Goal: Information Seeking & Learning: Learn about a topic

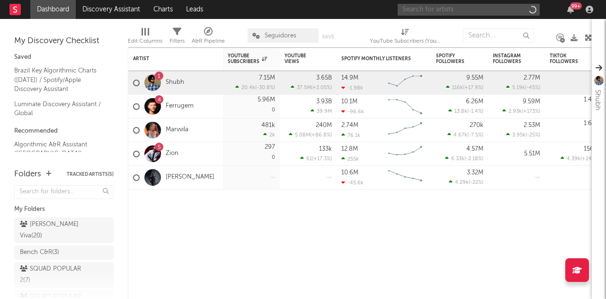
click at [435, 9] on input "text" at bounding box center [469, 10] width 142 height 12
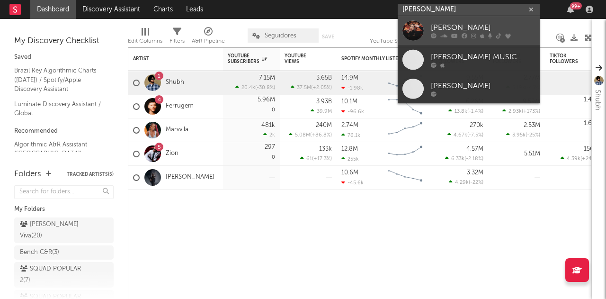
type input "marilia tavar"
click at [468, 31] on div "[PERSON_NAME]" at bounding box center [483, 28] width 104 height 11
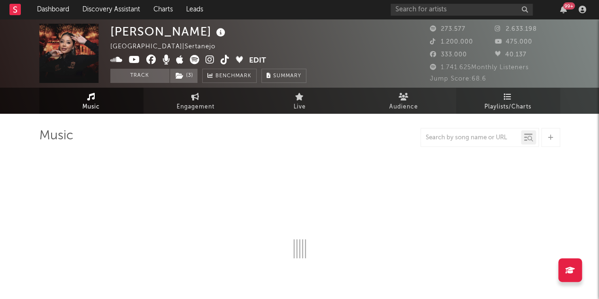
click at [506, 94] on icon at bounding box center [508, 97] width 8 height 8
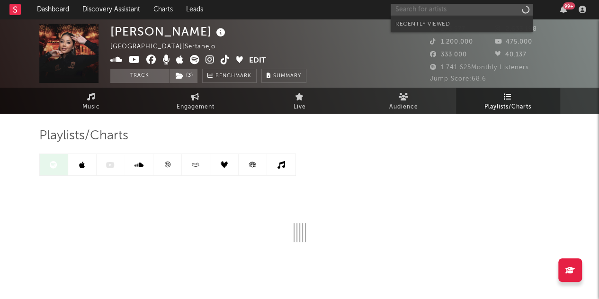
click at [413, 12] on input "text" at bounding box center [462, 10] width 142 height 12
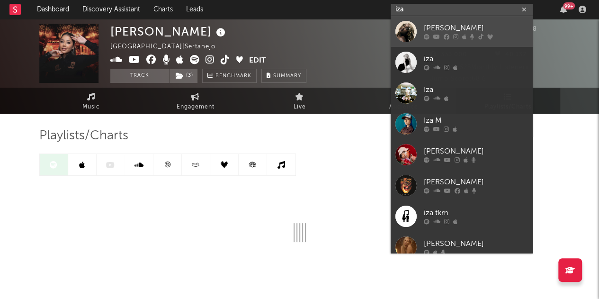
type input "iza"
click at [436, 26] on div "[PERSON_NAME]" at bounding box center [476, 28] width 104 height 11
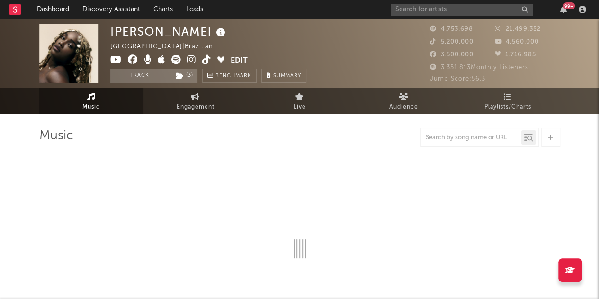
select select "6m"
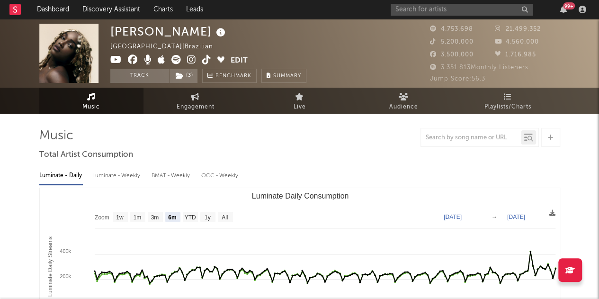
select select "6m"
click at [529, 102] on span "Playlists/Charts" at bounding box center [507, 106] width 47 height 11
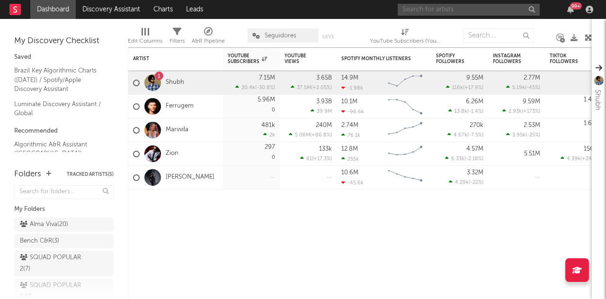
click at [438, 4] on input "text" at bounding box center [469, 10] width 142 height 12
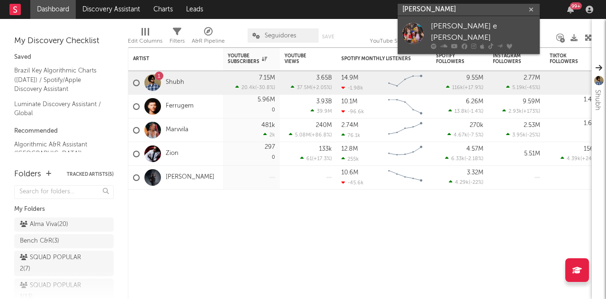
type input "jennifer e ste"
click at [418, 32] on div at bounding box center [412, 32] width 21 height 21
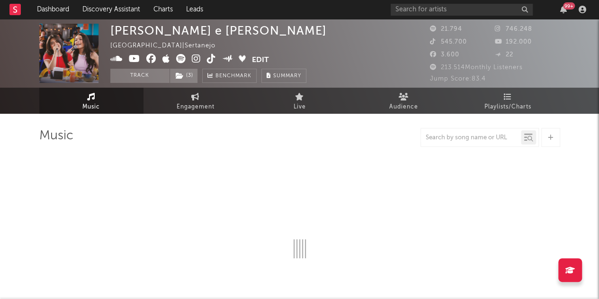
select select "6m"
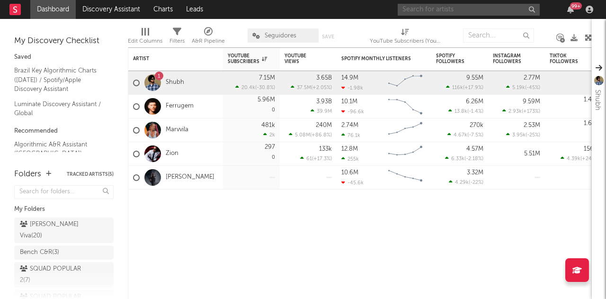
click at [475, 11] on input "text" at bounding box center [469, 10] width 142 height 12
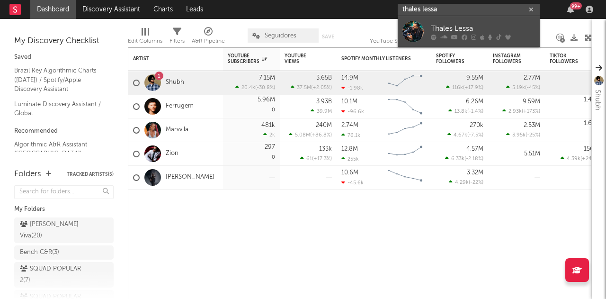
type input "thales lessa"
click at [458, 24] on div "Thales Lessa" at bounding box center [483, 28] width 104 height 11
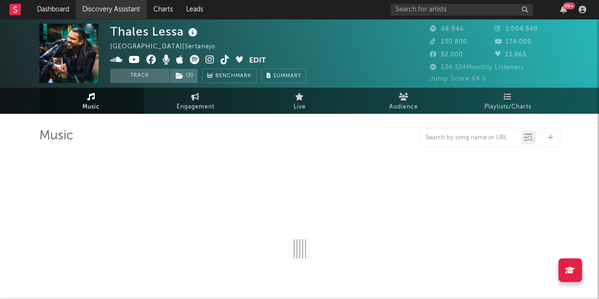
select select "6m"
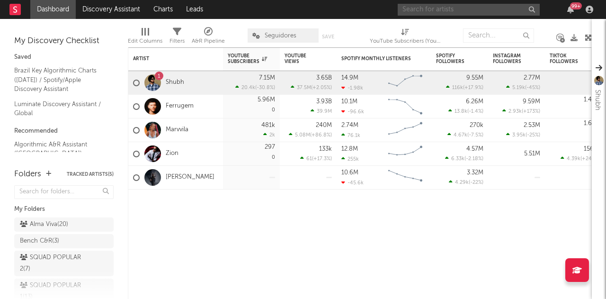
click at [446, 11] on input "text" at bounding box center [469, 10] width 142 height 12
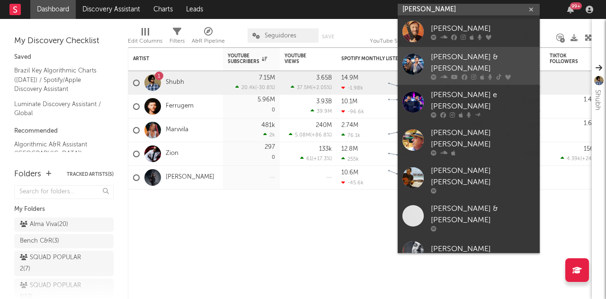
type input "[PERSON_NAME]"
click at [444, 55] on div "[PERSON_NAME] & [PERSON_NAME]" at bounding box center [483, 63] width 104 height 23
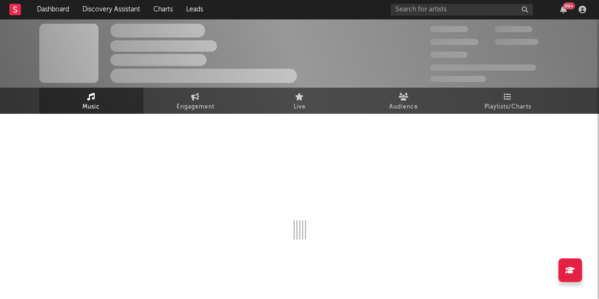
click at [521, 101] on span "Playlists/Charts" at bounding box center [507, 106] width 47 height 11
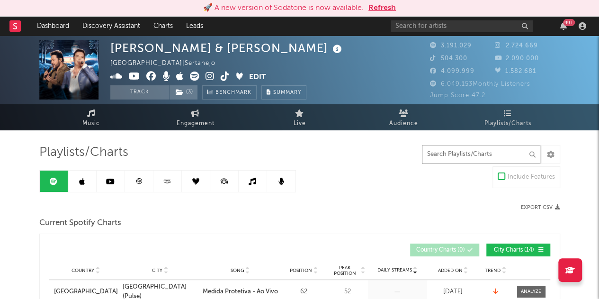
click at [498, 153] on input "text" at bounding box center [481, 154] width 118 height 19
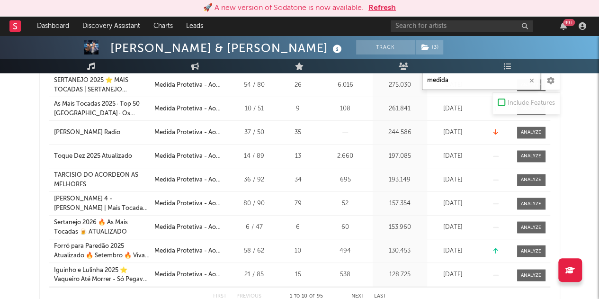
scroll to position [710, 0]
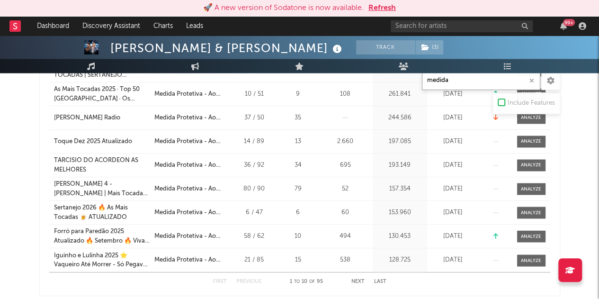
type input "medida"
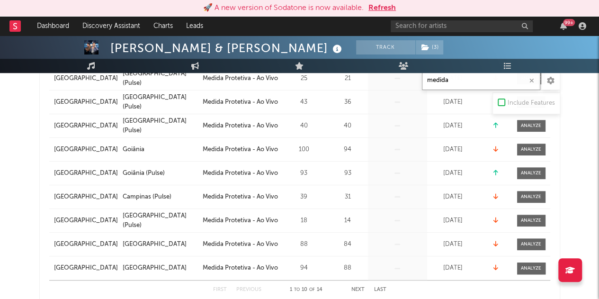
scroll to position [473, 0]
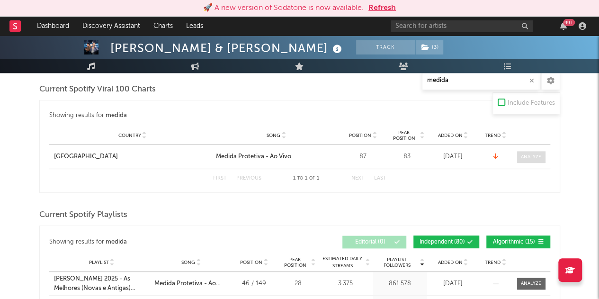
click at [527, 160] on span at bounding box center [531, 157] width 28 height 12
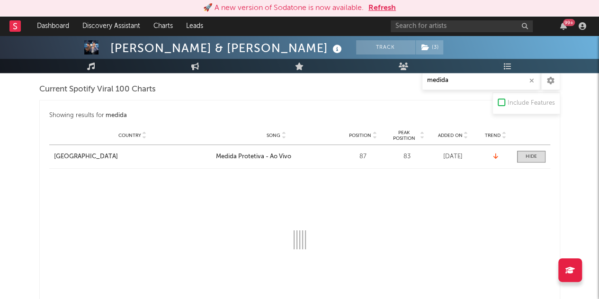
select select "1w"
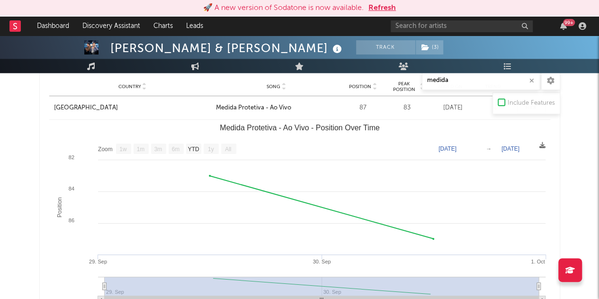
scroll to position [568, 0]
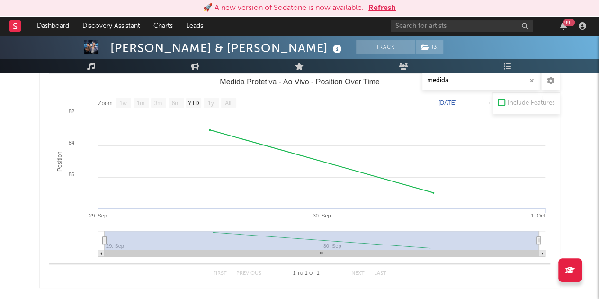
click at [29, 166] on div "João Bosco & Vinícius Track ( 3 ) Brazil | Sertanejo Edit Track ( 3 ) Benchmark…" at bounding box center [299, 280] width 599 height 1626
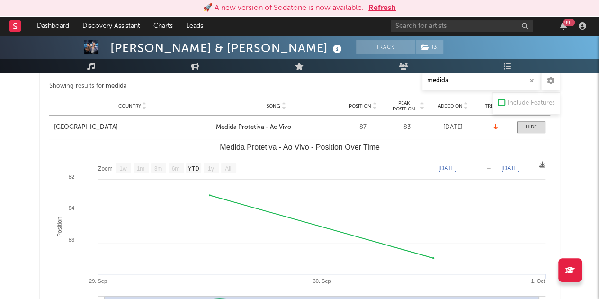
scroll to position [521, 0]
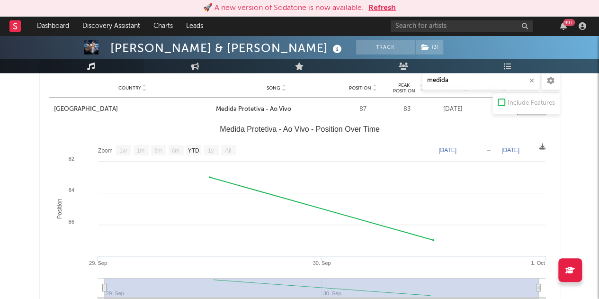
click at [92, 67] on icon at bounding box center [91, 66] width 8 height 8
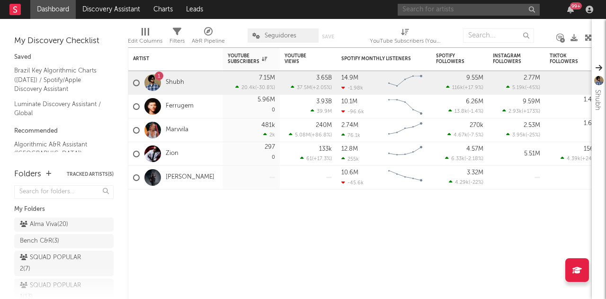
click at [498, 15] on input "text" at bounding box center [469, 10] width 142 height 12
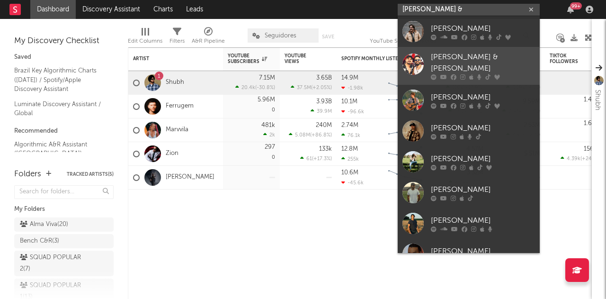
type input "clayton &"
click at [465, 53] on div "[PERSON_NAME] & [PERSON_NAME]" at bounding box center [483, 63] width 104 height 23
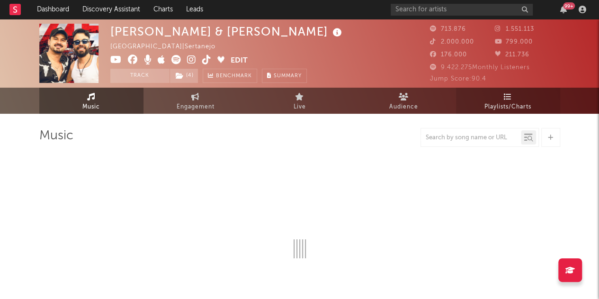
click at [513, 106] on span "Playlists/Charts" at bounding box center [507, 106] width 47 height 11
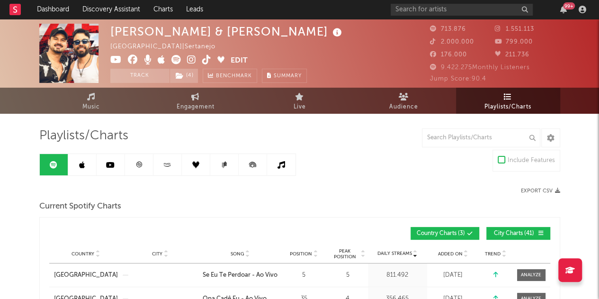
click at [510, 235] on span "City Charts ( 41 )" at bounding box center [514, 234] width 44 height 6
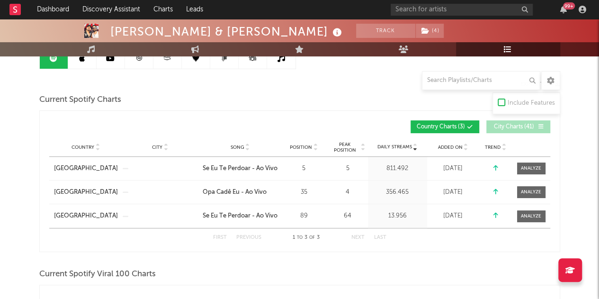
scroll to position [105, 0]
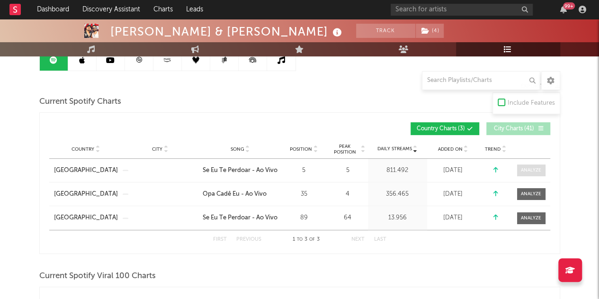
click at [522, 170] on div at bounding box center [531, 170] width 20 height 7
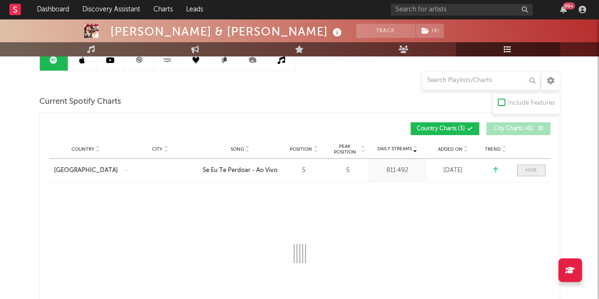
select select "1w"
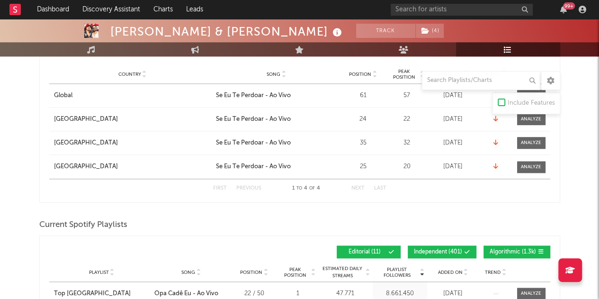
scroll to position [659, 0]
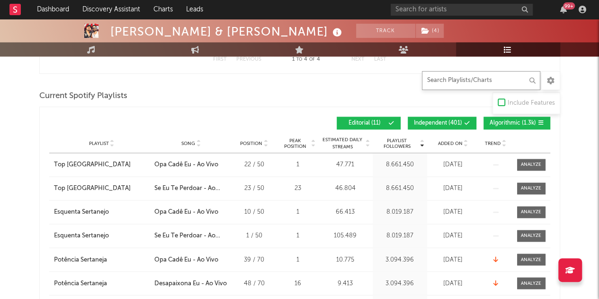
click at [474, 86] on input "text" at bounding box center [481, 80] width 118 height 19
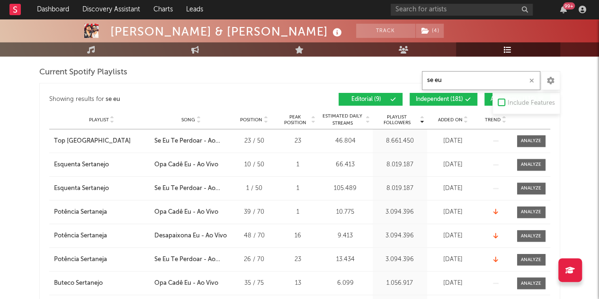
scroll to position [647, 0]
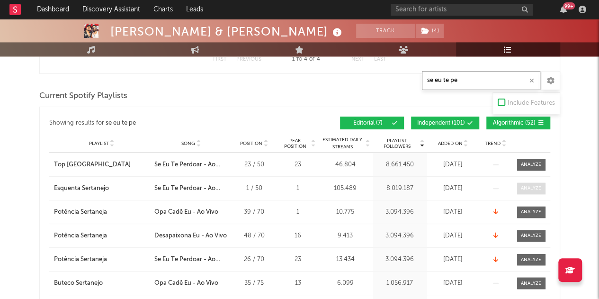
type input "se eu te pe"
click at [520, 184] on span at bounding box center [531, 188] width 28 height 12
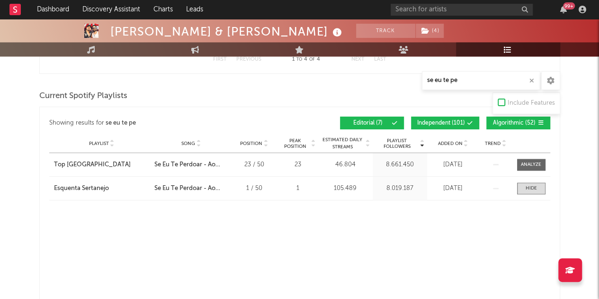
select select "1w"
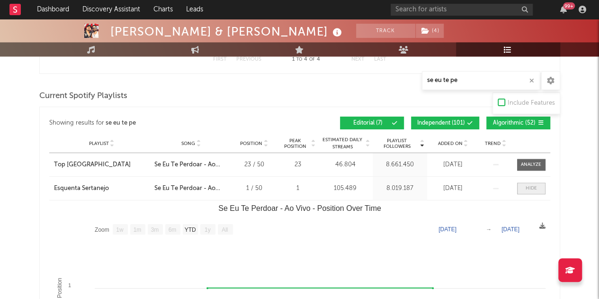
click at [518, 184] on span at bounding box center [531, 188] width 28 height 12
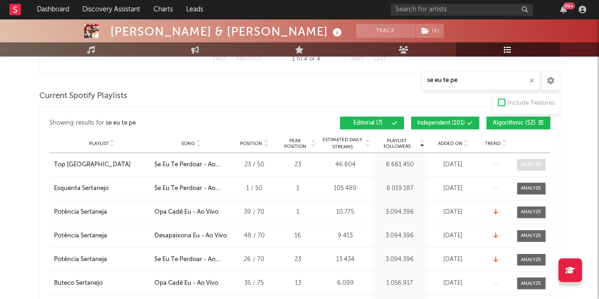
click at [520, 166] on span at bounding box center [531, 165] width 28 height 12
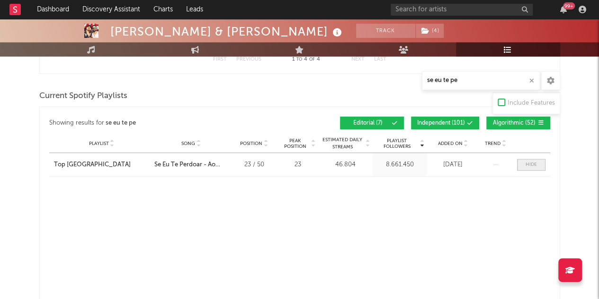
select select "1w"
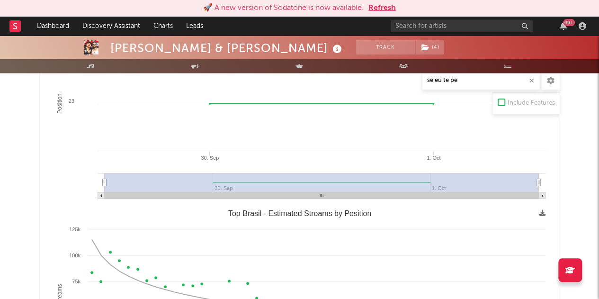
scroll to position [640, 0]
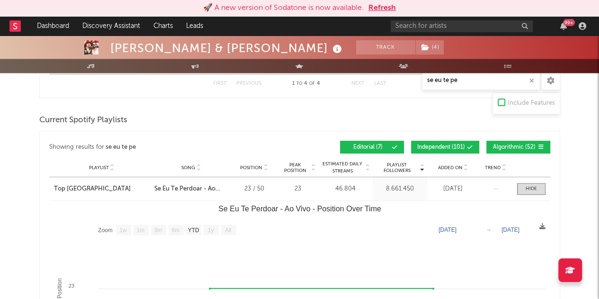
click at [529, 180] on div "Playlist Top Brasil City Song Se Eu Te Perdoar - Ao Vivo Position 23 / 50 Peak …" at bounding box center [299, 188] width 501 height 23
click at [530, 185] on div at bounding box center [530, 188] width 11 height 7
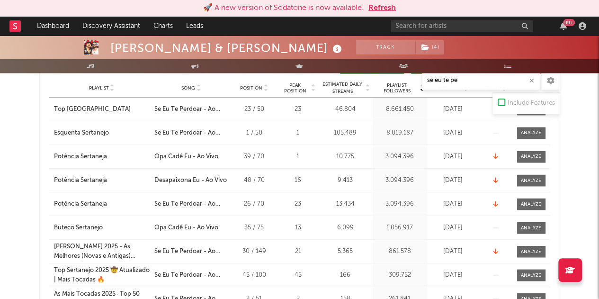
scroll to position [660, 0]
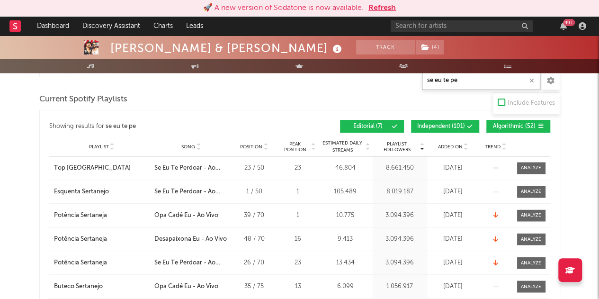
click at [466, 86] on input "se eu te pe" at bounding box center [481, 80] width 118 height 19
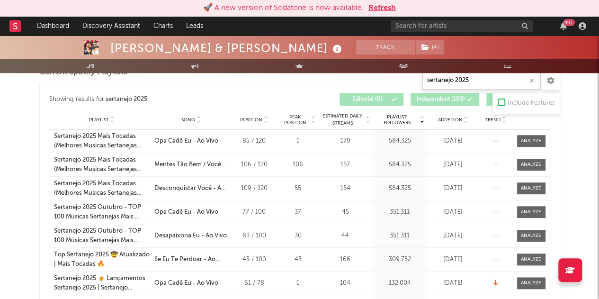
scroll to position [417, 0]
type input "sertanejo 2025"
click at [538, 137] on div at bounding box center [531, 140] width 20 height 7
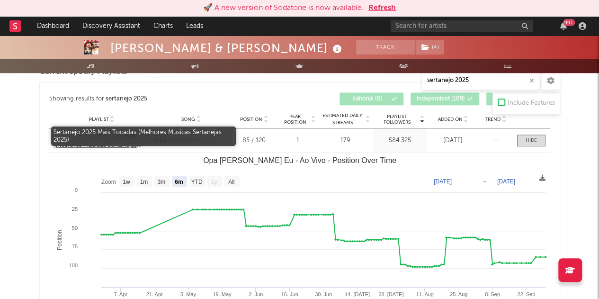
click at [80, 133] on div "Sertanejo 2025 Mais Tocadas (Melhores Musicas Sertanejas 2025)" at bounding box center [102, 140] width 96 height 18
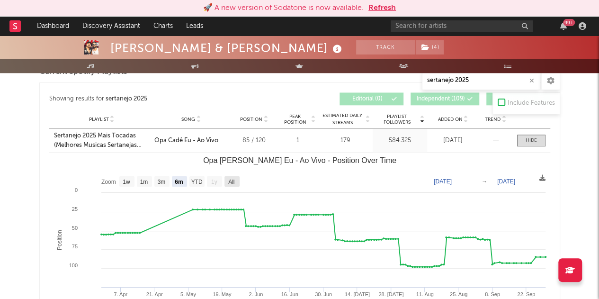
click at [228, 182] on text "All" at bounding box center [231, 181] width 6 height 7
select select "All"
type input "2025-02-17"
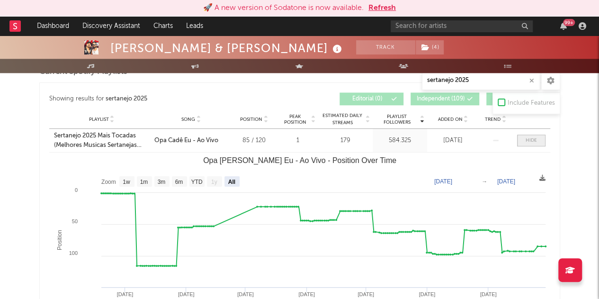
click at [539, 136] on span at bounding box center [531, 140] width 28 height 12
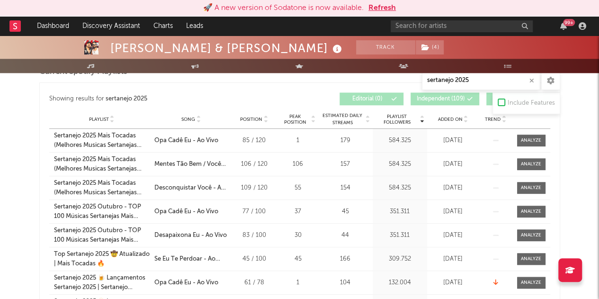
scroll to position [486, 0]
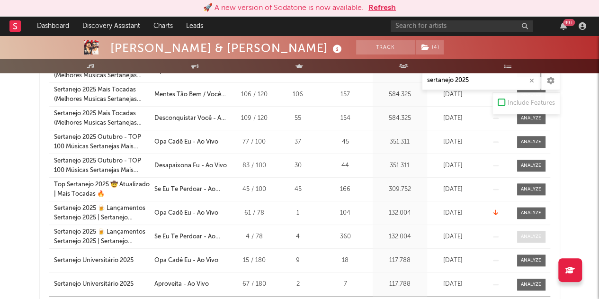
click at [537, 233] on div at bounding box center [531, 236] width 20 height 7
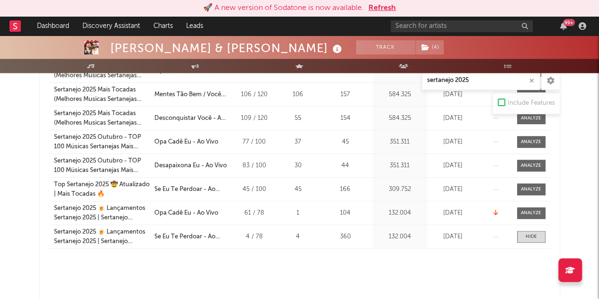
select select "1w"
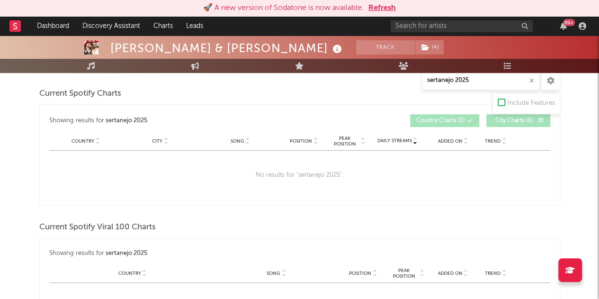
scroll to position [0, 0]
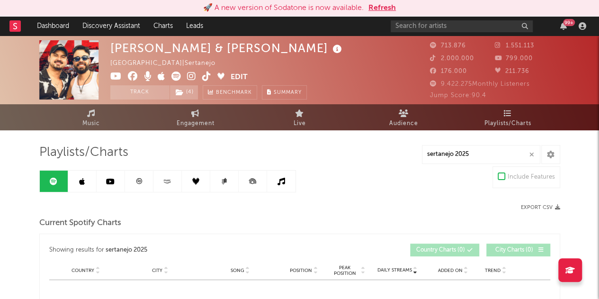
click at [112, 180] on icon at bounding box center [110, 182] width 9 height 8
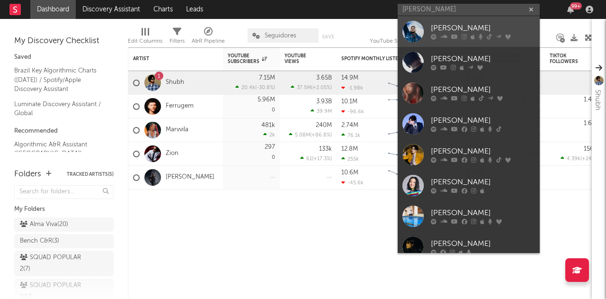
type input "[PERSON_NAME]"
click at [474, 19] on link "[PERSON_NAME]" at bounding box center [469, 31] width 142 height 31
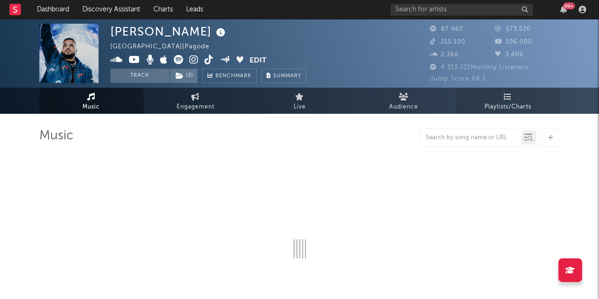
click at [495, 93] on link "Playlists/Charts" at bounding box center [508, 101] width 104 height 26
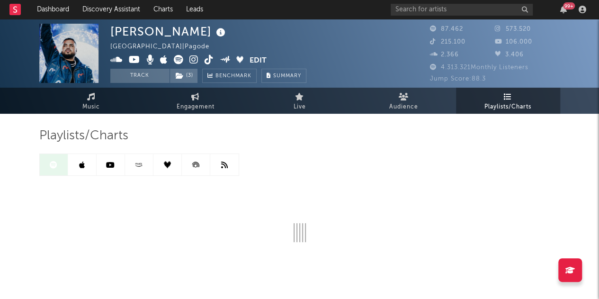
drag, startPoint x: 16, startPoint y: 11, endPoint x: 225, endPoint y: 0, distance: 209.5
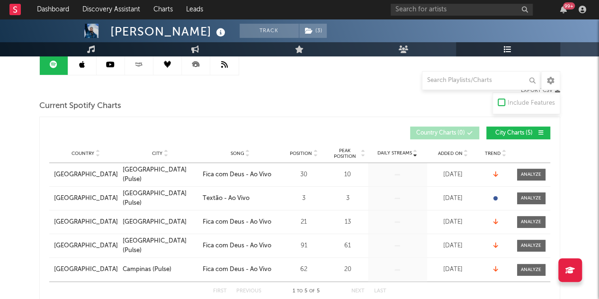
scroll to position [101, 0]
click at [513, 134] on span "City Charts ( 5 )" at bounding box center [514, 133] width 44 height 6
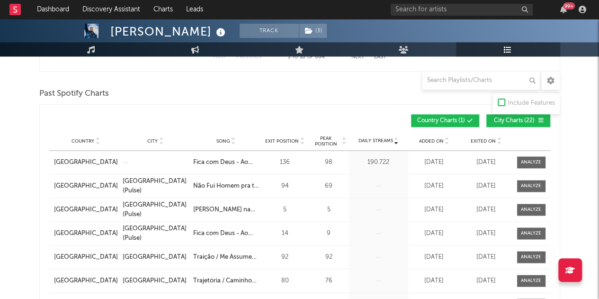
scroll to position [575, 0]
click at [516, 120] on span "City Charts ( 22 )" at bounding box center [514, 120] width 44 height 6
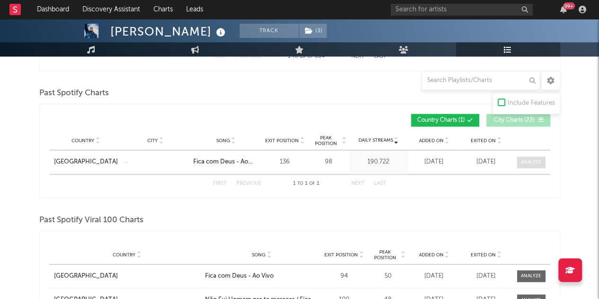
click at [530, 160] on div at bounding box center [531, 162] width 20 height 7
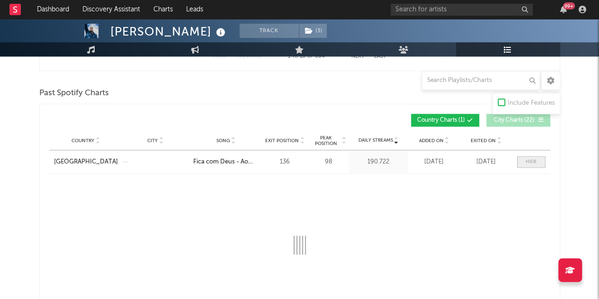
select select "1w"
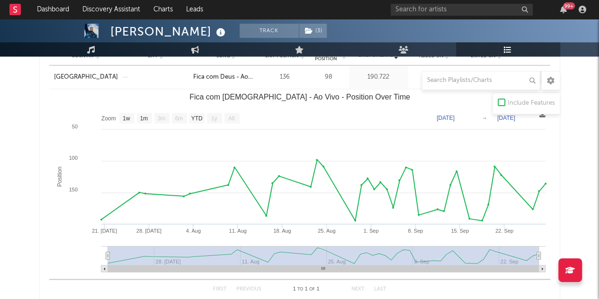
scroll to position [658, 0]
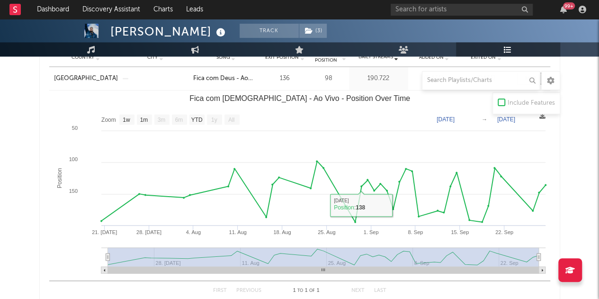
click at [378, 112] on rect "Fica com Deus - Ao Vivo - Position Over Time" at bounding box center [299, 184] width 501 height 189
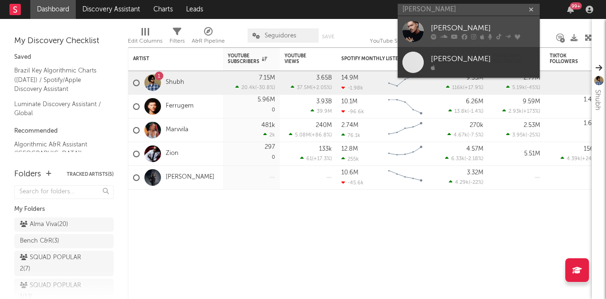
type input "[PERSON_NAME]"
click at [427, 29] on link "[PERSON_NAME]" at bounding box center [469, 31] width 142 height 31
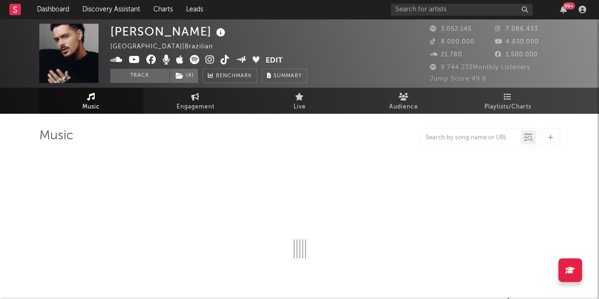
select select "6m"
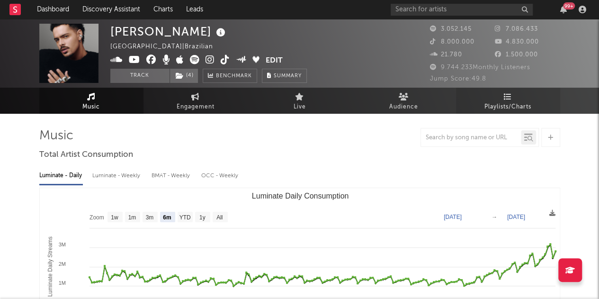
click at [517, 97] on link "Playlists/Charts" at bounding box center [508, 101] width 104 height 26
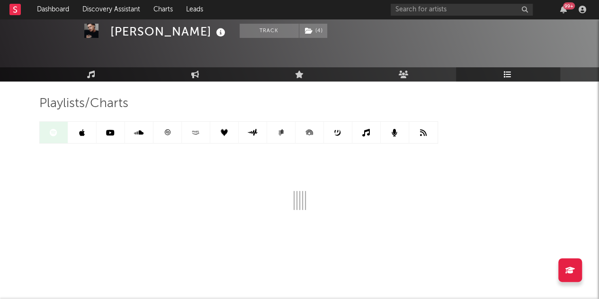
scroll to position [32, 0]
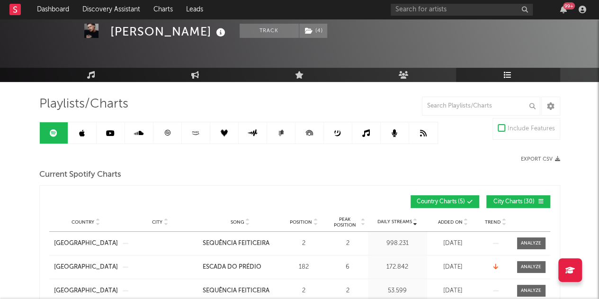
click at [500, 205] on button "City Charts ( 30 )" at bounding box center [518, 201] width 64 height 13
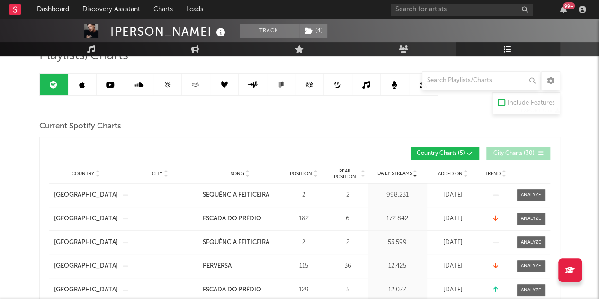
scroll to position [88, 0]
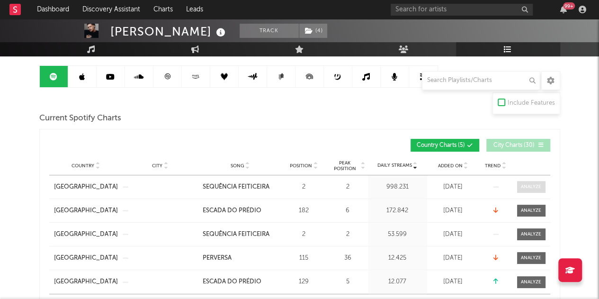
click at [540, 186] on div at bounding box center [531, 186] width 20 height 7
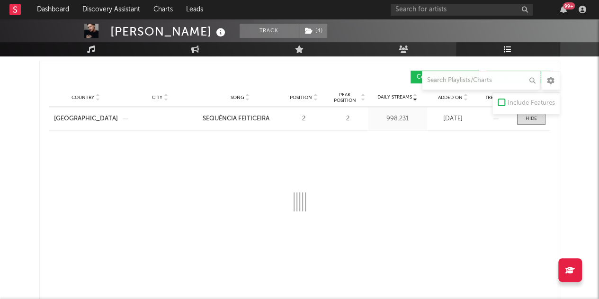
scroll to position [163, 0]
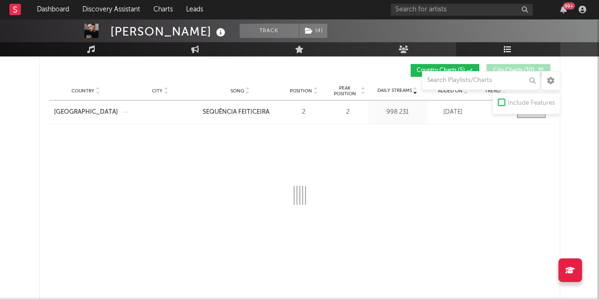
select select "1w"
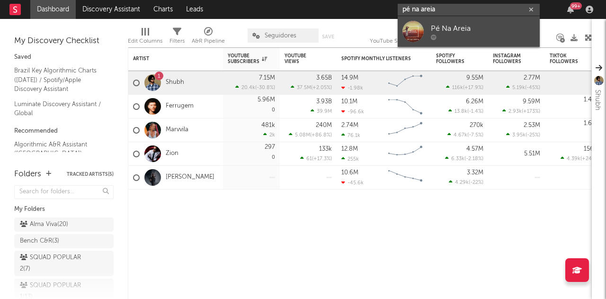
type input "pé na areia"
click at [487, 24] on div "Pé Na Areia" at bounding box center [483, 28] width 104 height 11
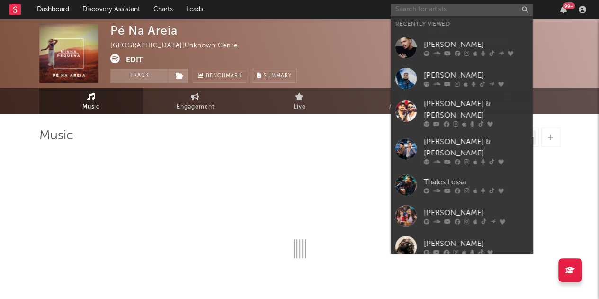
click at [464, 11] on input "text" at bounding box center [462, 10] width 142 height 12
type input "mc"
select select "1w"
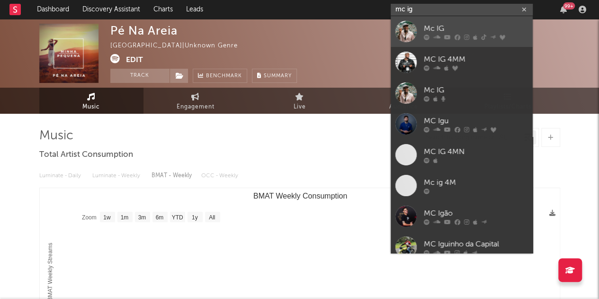
type input "mc ig"
click at [430, 29] on div "Mc IG" at bounding box center [476, 28] width 104 height 11
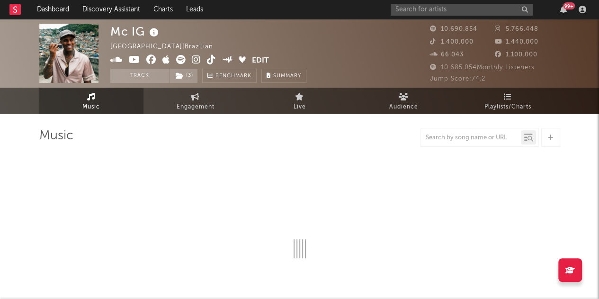
select select "6m"
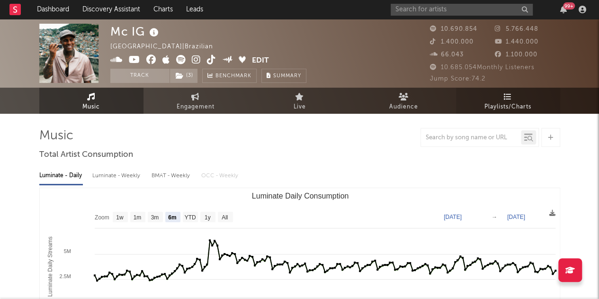
click at [499, 100] on link "Playlists/Charts" at bounding box center [508, 101] width 104 height 26
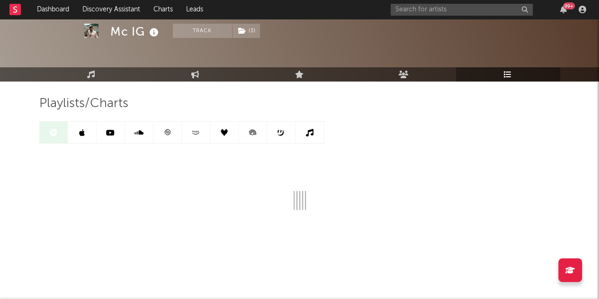
scroll to position [32, 0]
click at [431, 171] on div "Playlists/Charts" at bounding box center [299, 153] width 521 height 114
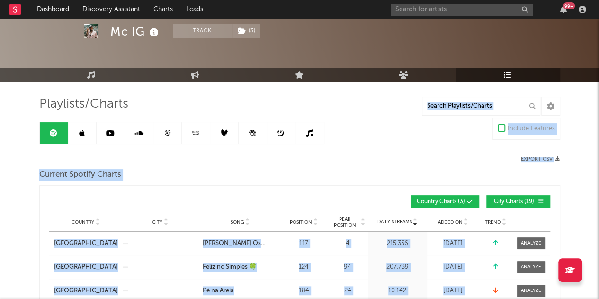
click at [431, 171] on div "Current Spotify Charts" at bounding box center [299, 175] width 521 height 16
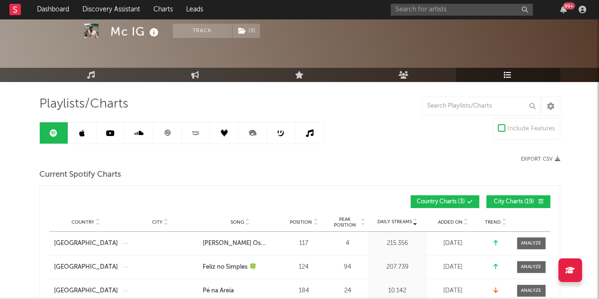
click at [493, 202] on span "City Charts ( 19 )" at bounding box center [514, 202] width 44 height 6
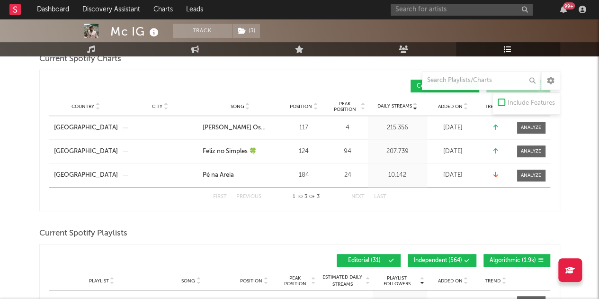
scroll to position [147, 0]
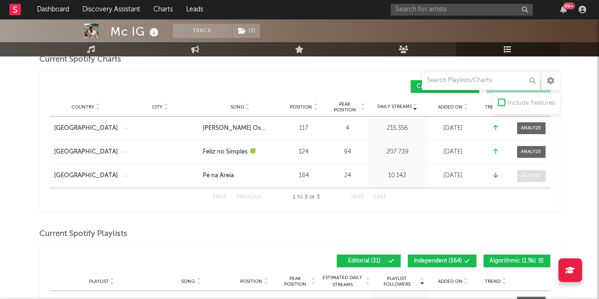
click at [517, 175] on span at bounding box center [531, 176] width 28 height 12
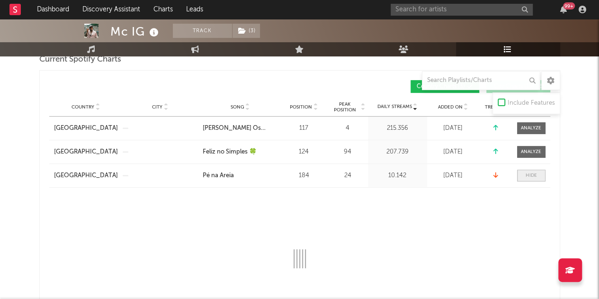
select select "1w"
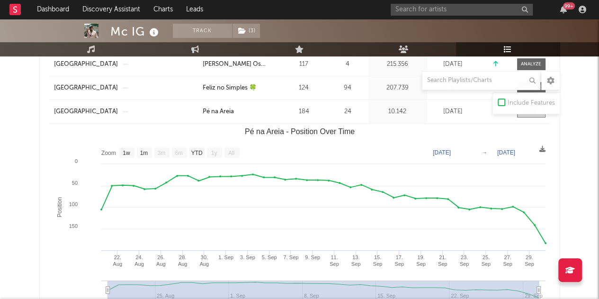
scroll to position [210, 0]
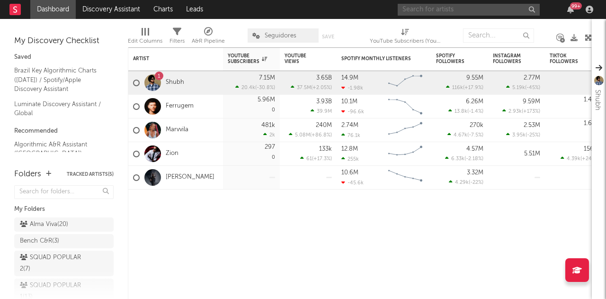
click at [500, 13] on input "text" at bounding box center [469, 10] width 142 height 12
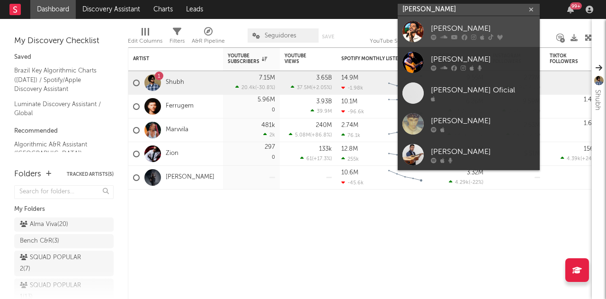
type input "[PERSON_NAME]"
click at [451, 30] on div "[PERSON_NAME]" at bounding box center [483, 28] width 104 height 11
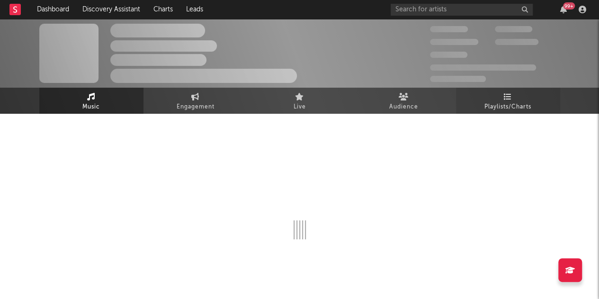
click at [504, 99] on icon at bounding box center [508, 97] width 8 height 8
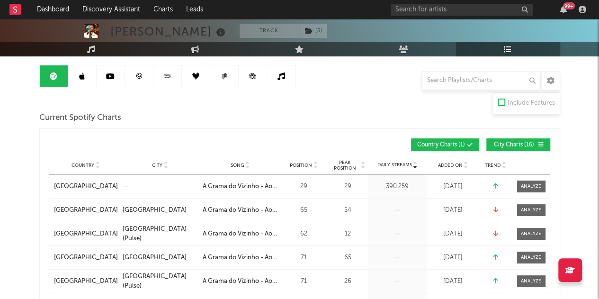
scroll to position [88, 0]
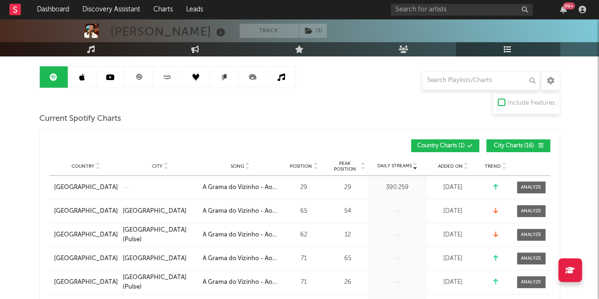
click at [493, 146] on span "City Charts ( 16 )" at bounding box center [514, 146] width 44 height 6
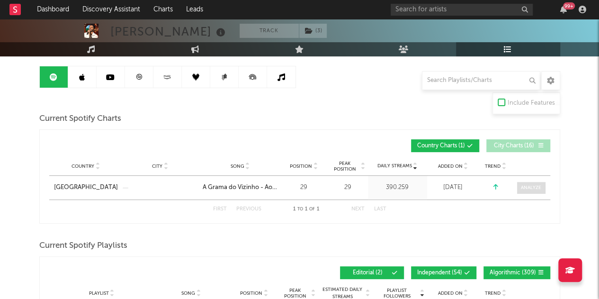
click at [529, 184] on div at bounding box center [531, 187] width 20 height 7
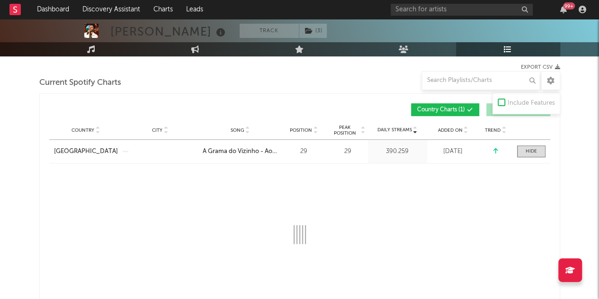
scroll to position [124, 0]
select select "1w"
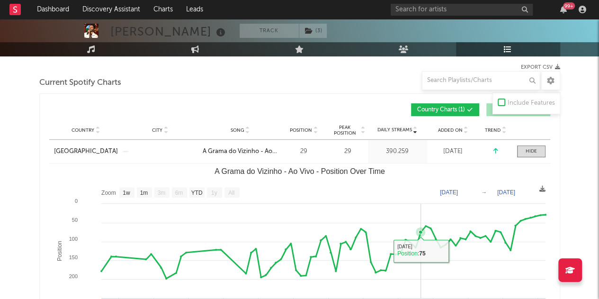
scroll to position [141, 0]
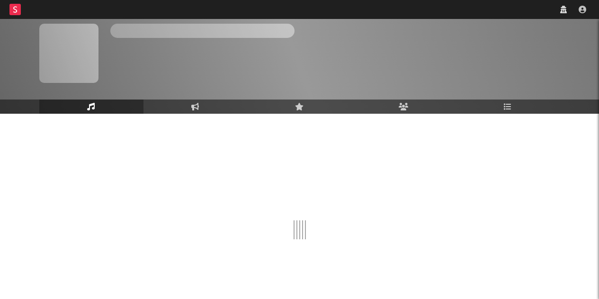
scroll to position [30, 0]
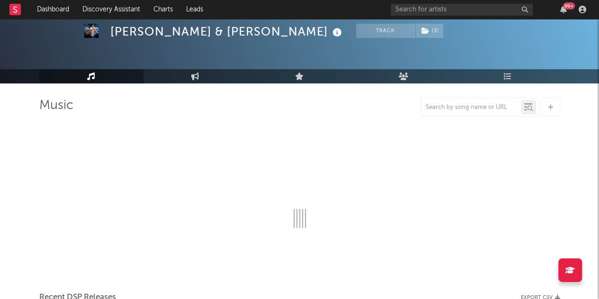
click at [457, 114] on div at bounding box center [479, 107] width 118 height 19
click at [449, 106] on input "text" at bounding box center [471, 108] width 100 height 8
select select "6m"
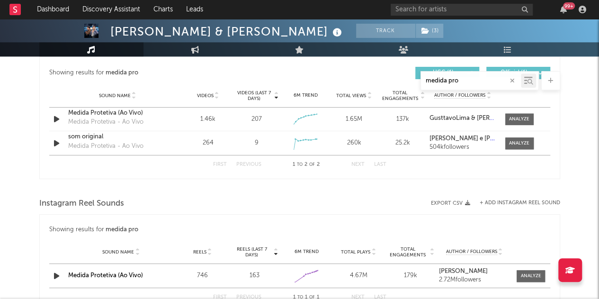
scroll to position [456, 0]
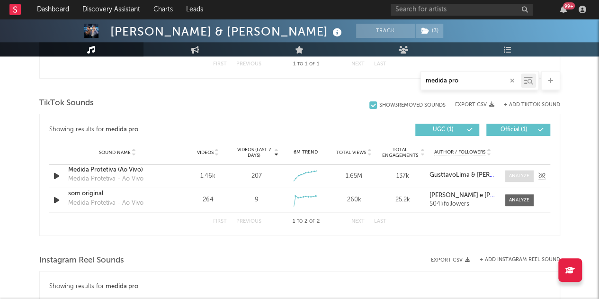
type input "medida pro"
click at [521, 172] on div at bounding box center [519, 175] width 20 height 7
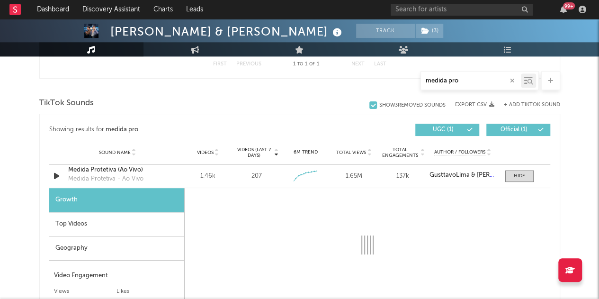
select select "1w"
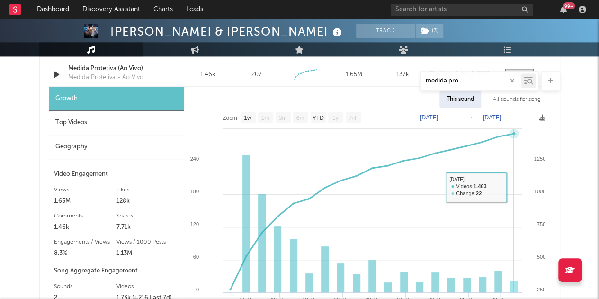
scroll to position [504, 0]
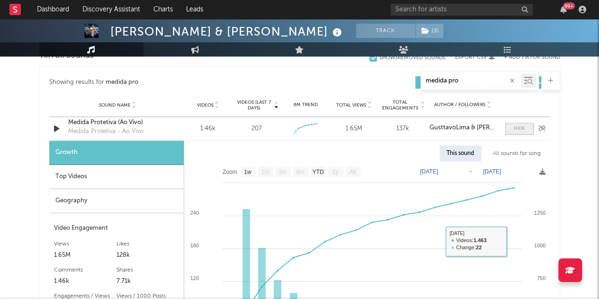
click at [512, 130] on span at bounding box center [519, 129] width 28 height 12
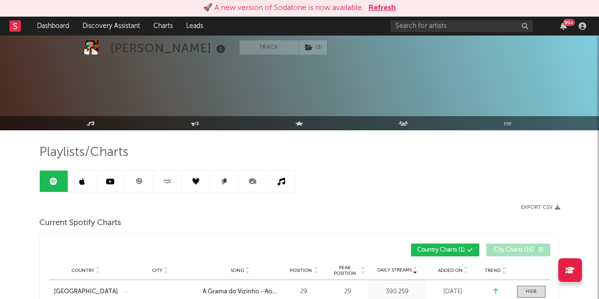
select select "1w"
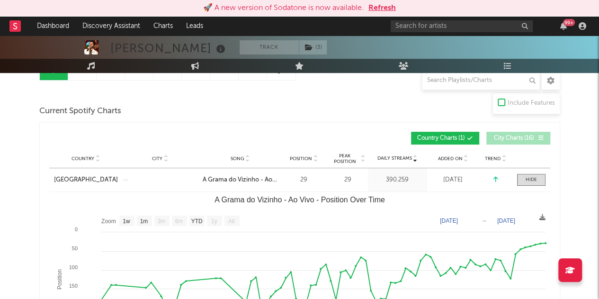
scroll to position [115, 0]
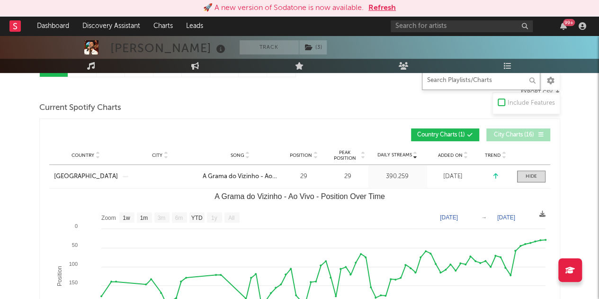
click at [465, 78] on input "text" at bounding box center [481, 80] width 118 height 19
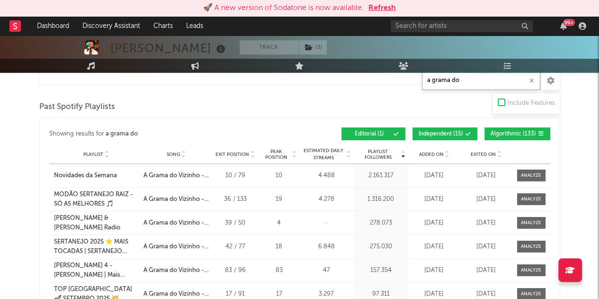
scroll to position [1095, 0]
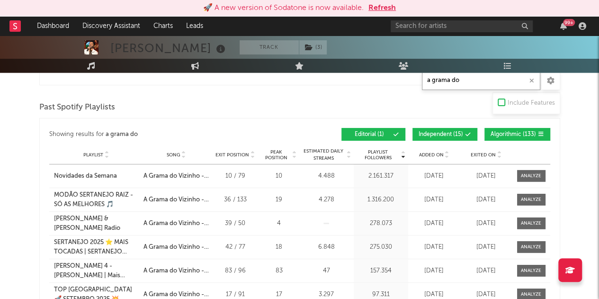
type input "a grama do"
click at [447, 132] on span "Independent ( 15 )" at bounding box center [440, 135] width 44 height 6
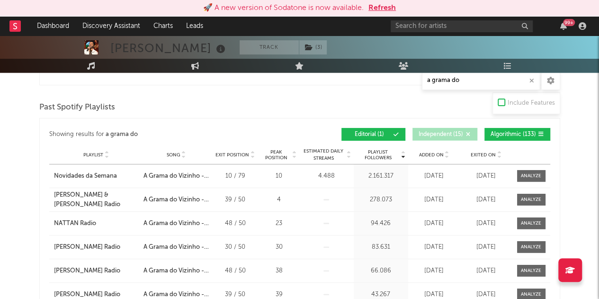
click at [500, 134] on button "Algorithmic ( 133 )" at bounding box center [517, 134] width 66 height 13
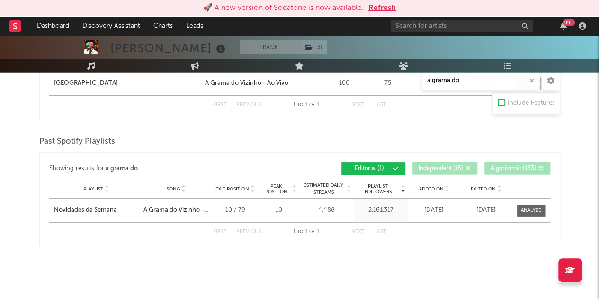
click at [248, 234] on div "First Previous 1 to 1 of 1 Next Last" at bounding box center [299, 231] width 173 height 18
click at [270, 236] on div "First Previous 1 to 1 of 1 Next Last" at bounding box center [299, 231] width 173 height 18
click at [270, 237] on div "Showing results for a grama do Playlist Followers Playlist Song Exit Position P…" at bounding box center [299, 199] width 521 height 94
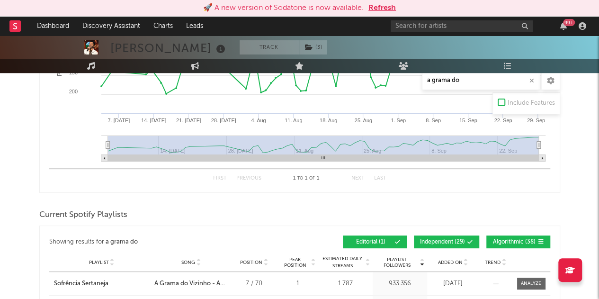
scroll to position [324, 0]
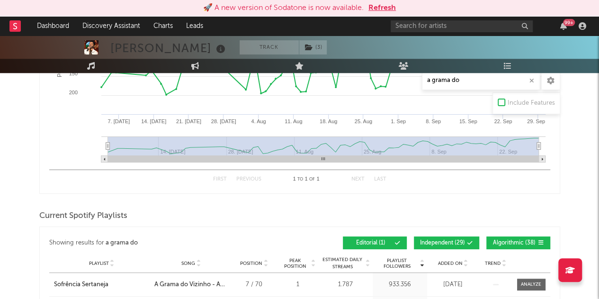
drag, startPoint x: 257, startPoint y: 199, endPoint x: 235, endPoint y: 205, distance: 22.0
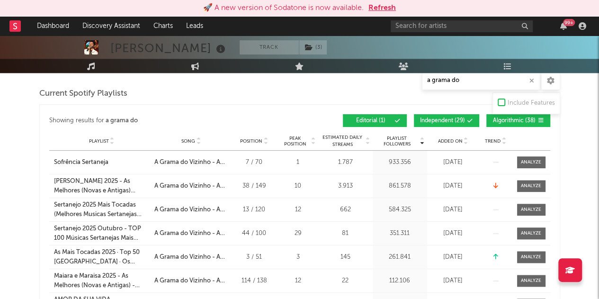
scroll to position [447, 0]
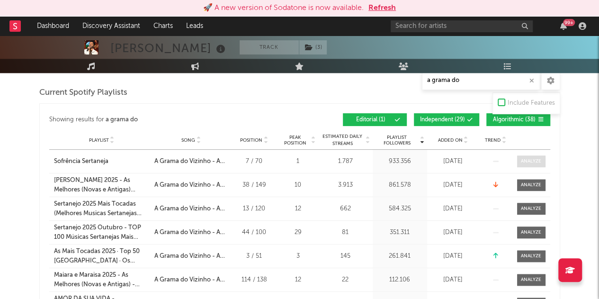
click at [529, 158] on div at bounding box center [531, 161] width 20 height 7
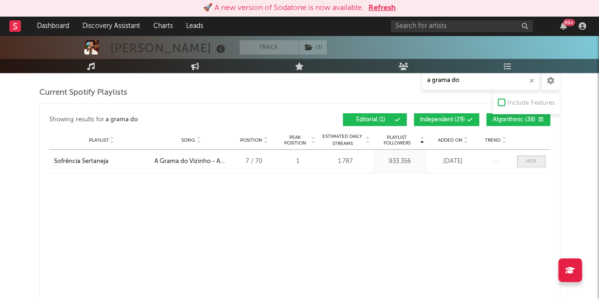
click at [529, 158] on div at bounding box center [530, 161] width 11 height 7
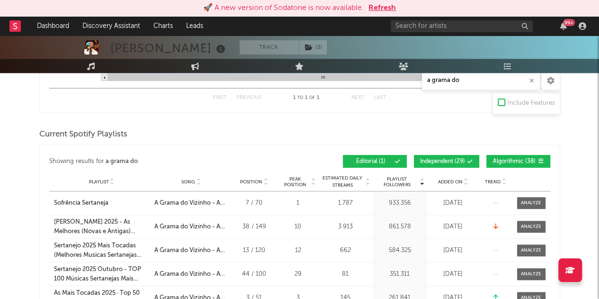
scroll to position [404, 0]
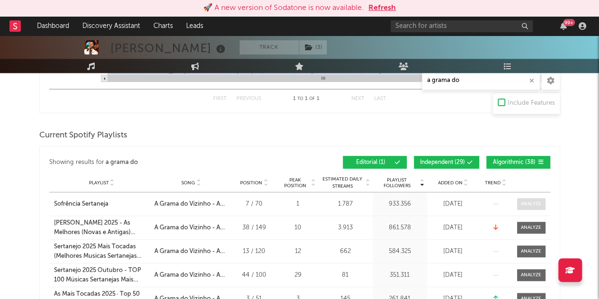
click at [524, 206] on span at bounding box center [531, 204] width 28 height 12
select select "1w"
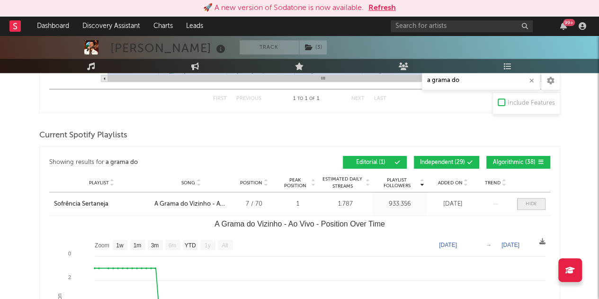
click at [524, 206] on span at bounding box center [531, 204] width 28 height 12
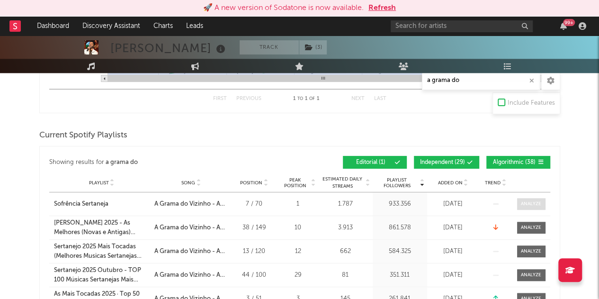
click at [524, 204] on div at bounding box center [531, 203] width 20 height 7
select select "1w"
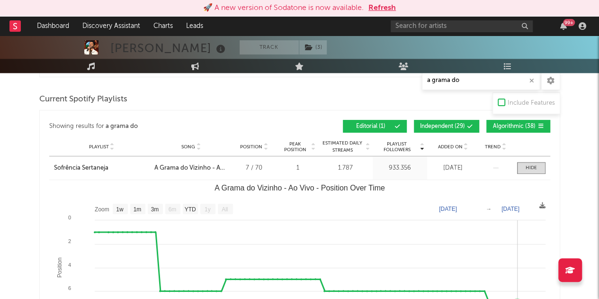
scroll to position [440, 0]
click at [529, 164] on div at bounding box center [530, 167] width 11 height 7
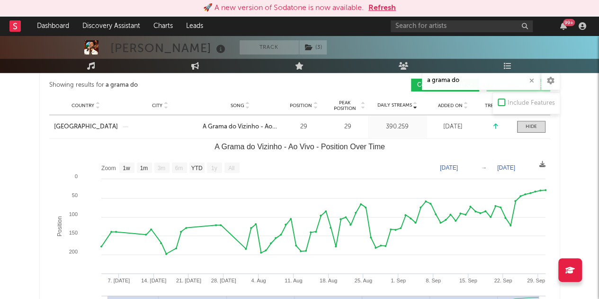
scroll to position [122, 0]
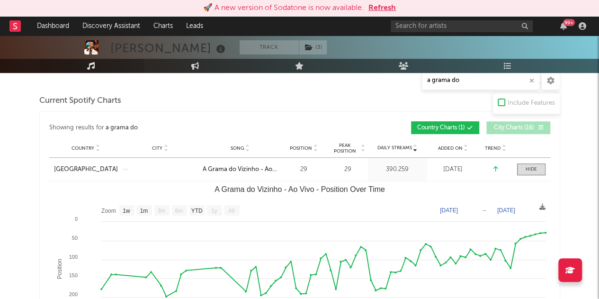
click at [91, 69] on icon at bounding box center [91, 66] width 8 height 8
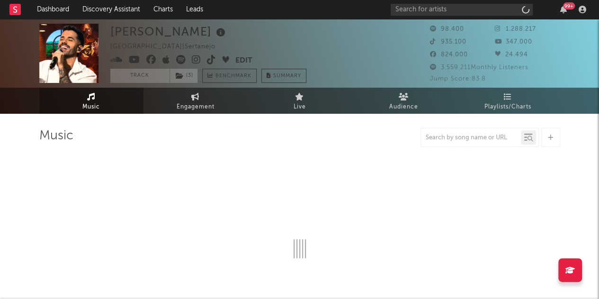
click at [176, 209] on div at bounding box center [299, 202] width 521 height 111
select select "6m"
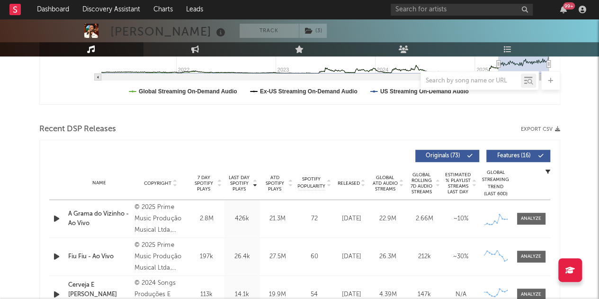
scroll to position [274, 0]
click at [475, 79] on input "text" at bounding box center [471, 81] width 100 height 8
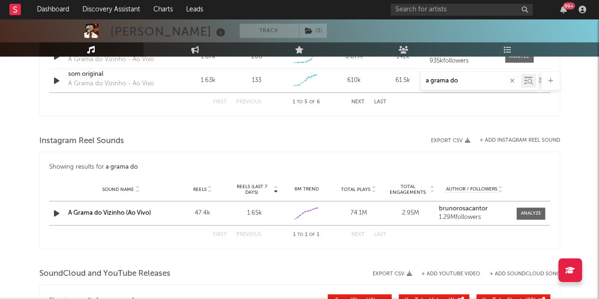
scroll to position [667, 0]
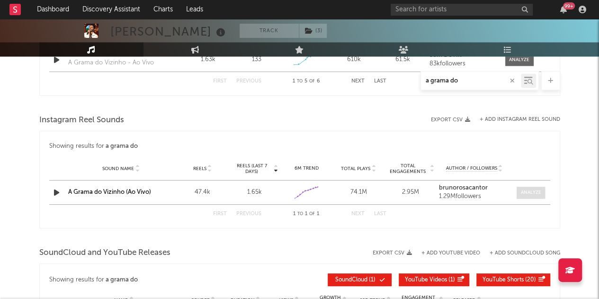
type input "a grama do"
click at [540, 191] on div at bounding box center [531, 192] width 20 height 7
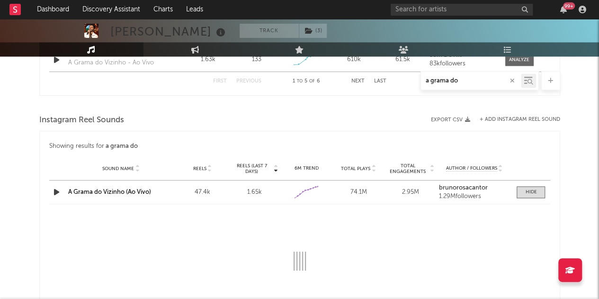
scroll to position [749, 0]
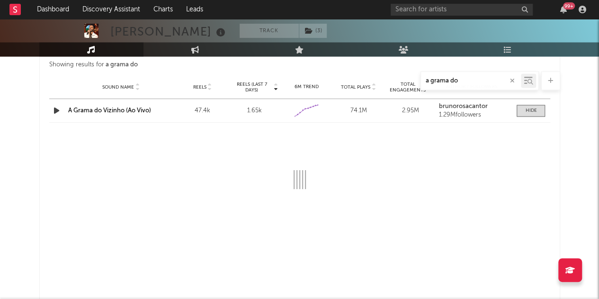
select select "1w"
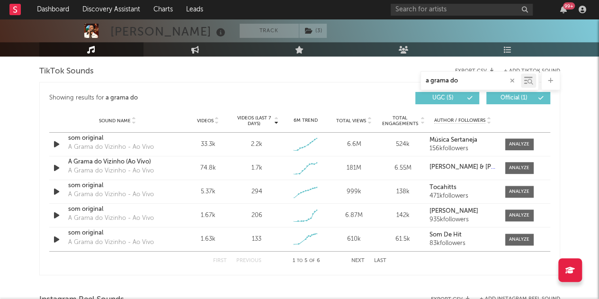
scroll to position [488, 0]
click at [519, 167] on div at bounding box center [519, 168] width 20 height 7
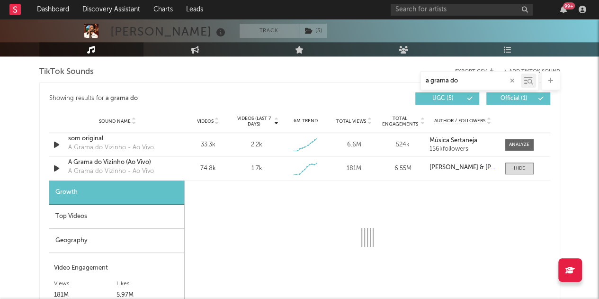
select select "1w"
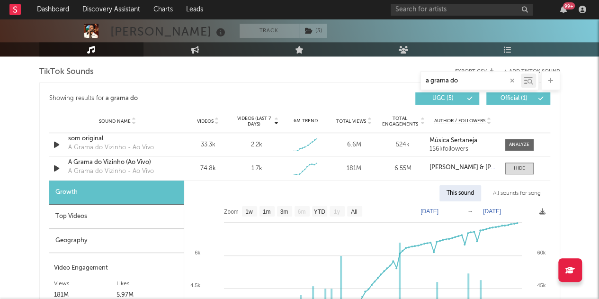
click at [128, 212] on div "Top Videos" at bounding box center [116, 216] width 134 height 24
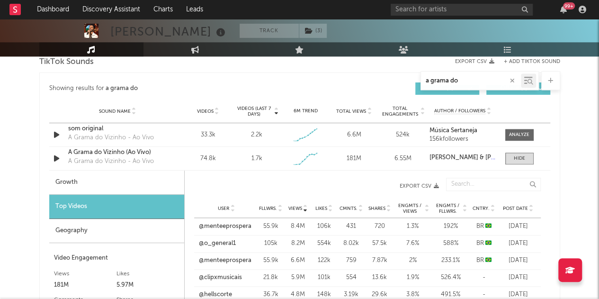
scroll to position [498, 0]
click at [525, 134] on div at bounding box center [519, 134] width 20 height 7
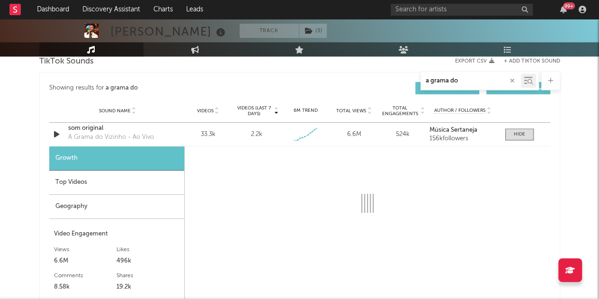
select select "1w"
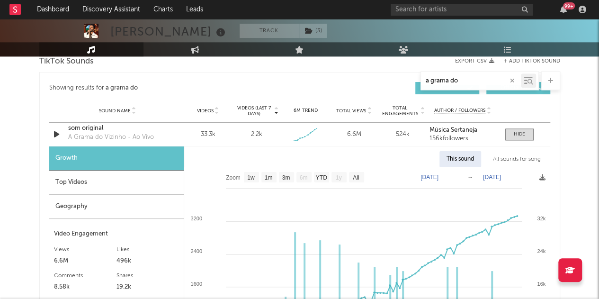
click at [155, 199] on div "Geography" at bounding box center [116, 207] width 134 height 24
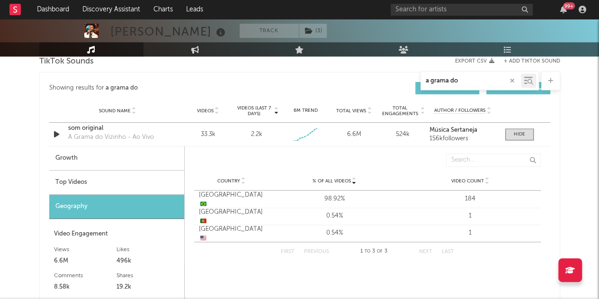
click at [140, 172] on div "Top Videos" at bounding box center [116, 182] width 135 height 24
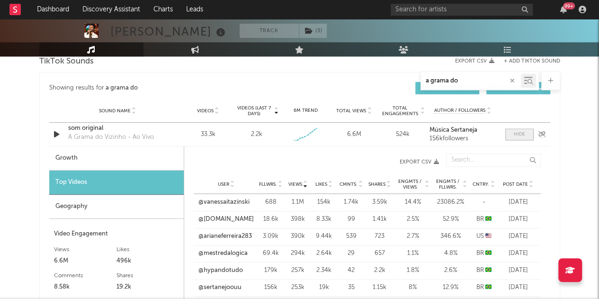
click at [519, 131] on div at bounding box center [519, 134] width 11 height 7
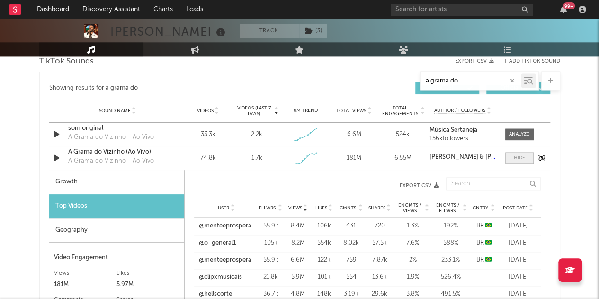
click at [514, 156] on div at bounding box center [519, 157] width 11 height 7
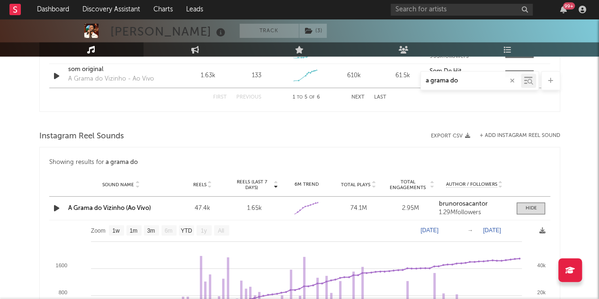
scroll to position [728, 0]
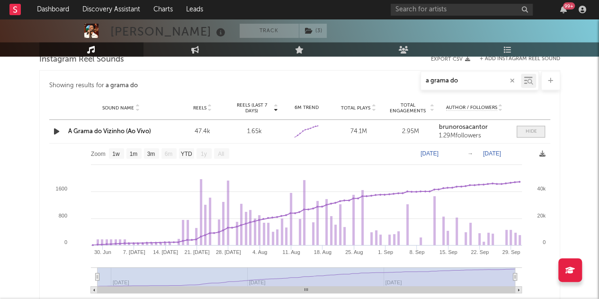
click at [531, 133] on div at bounding box center [530, 131] width 11 height 7
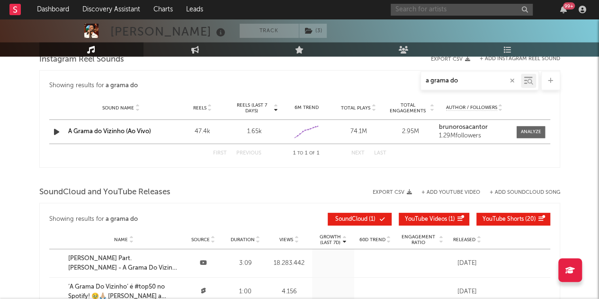
click at [465, 10] on input "text" at bounding box center [462, 10] width 142 height 12
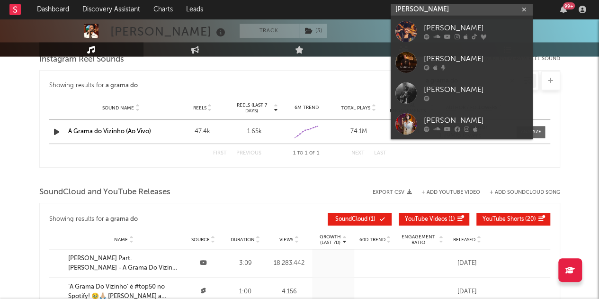
type input "thiago freitas"
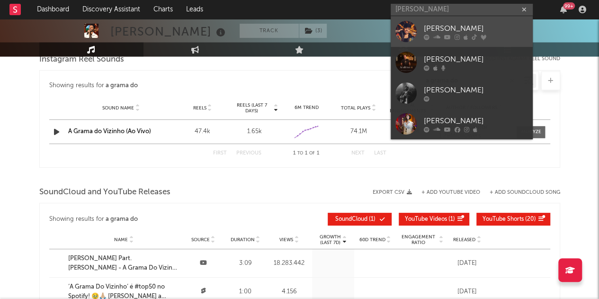
click at [444, 28] on div "Thiago Freitas" at bounding box center [476, 28] width 104 height 11
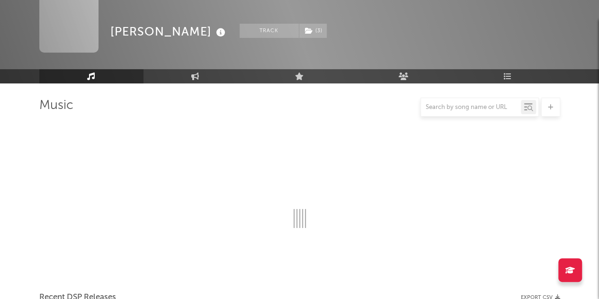
scroll to position [728, 0]
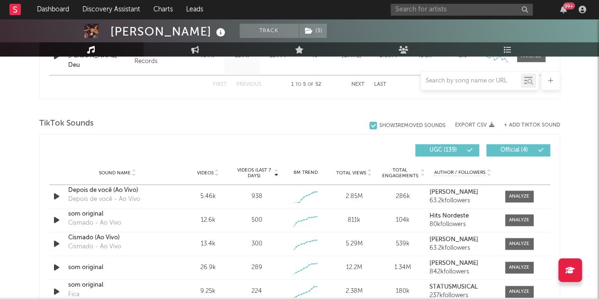
select select "6m"
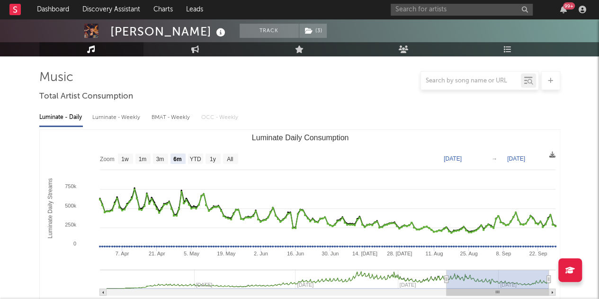
scroll to position [0, 0]
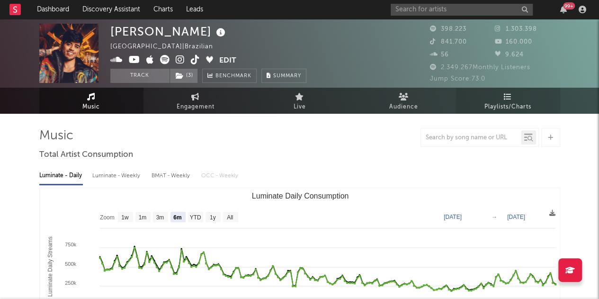
click at [509, 103] on span "Playlists/Charts" at bounding box center [507, 106] width 47 height 11
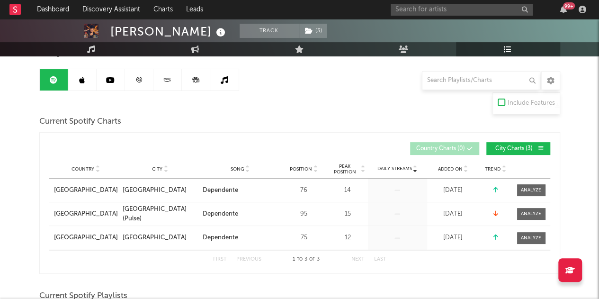
scroll to position [86, 0]
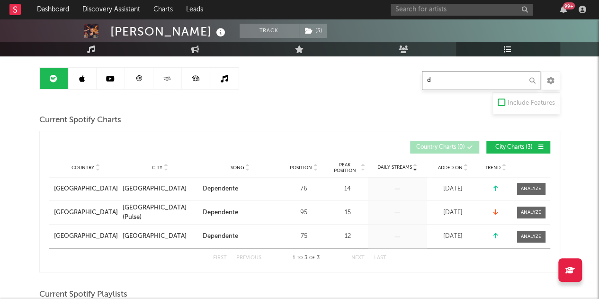
click at [471, 86] on input "d" at bounding box center [481, 80] width 118 height 19
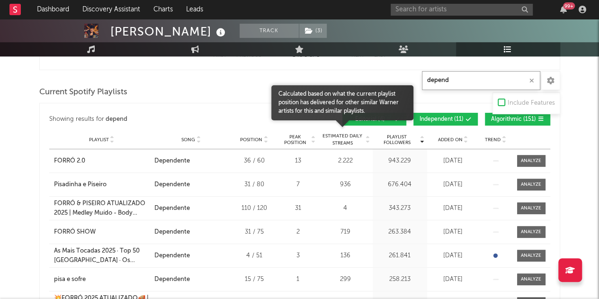
scroll to position [289, 0]
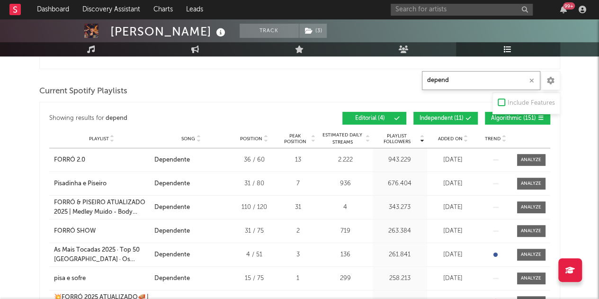
type input "depend"
click at [446, 117] on span "Independent ( 11 )" at bounding box center [441, 119] width 44 height 6
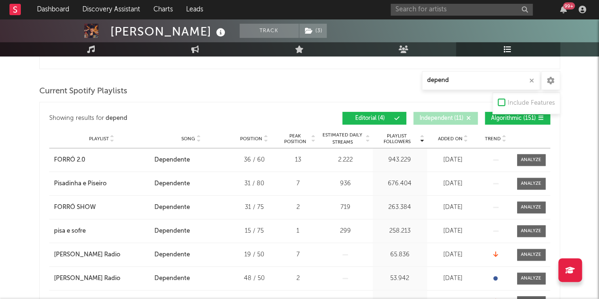
click at [506, 118] on span "Algorithmic ( 151 )" at bounding box center [513, 119] width 45 height 6
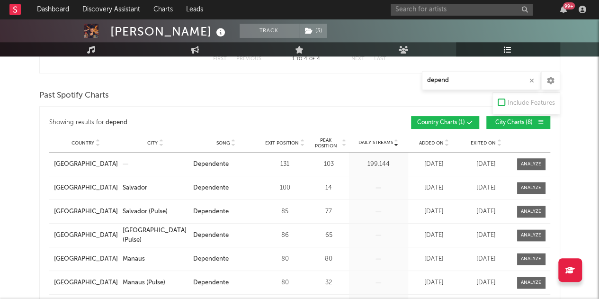
scroll to position [484, 0]
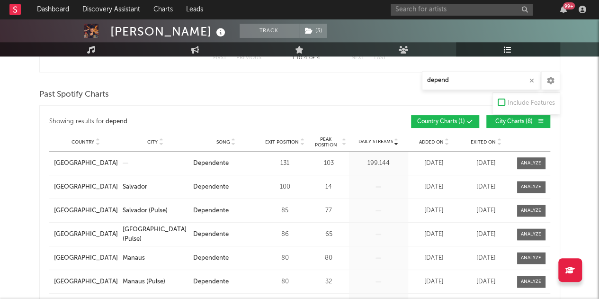
click at [526, 119] on span "City Charts ( 8 )" at bounding box center [514, 122] width 44 height 6
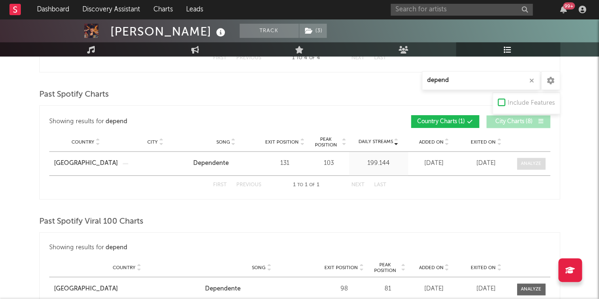
click at [540, 160] on div at bounding box center [531, 163] width 20 height 7
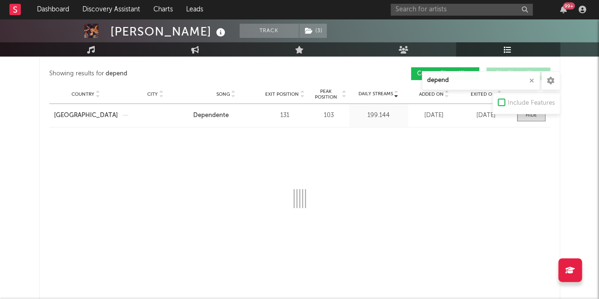
scroll to position [532, 0]
select select "1w"
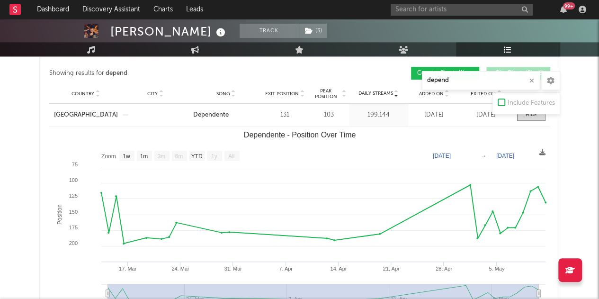
click at [530, 79] on icon "button" at bounding box center [531, 81] width 5 height 6
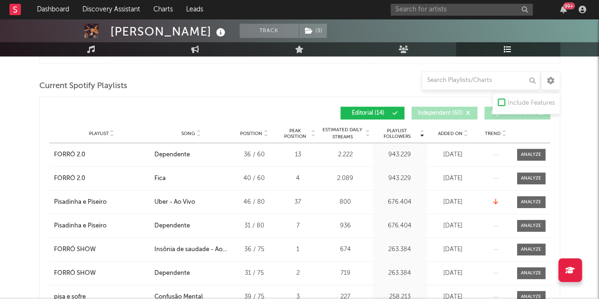
scroll to position [336, 0]
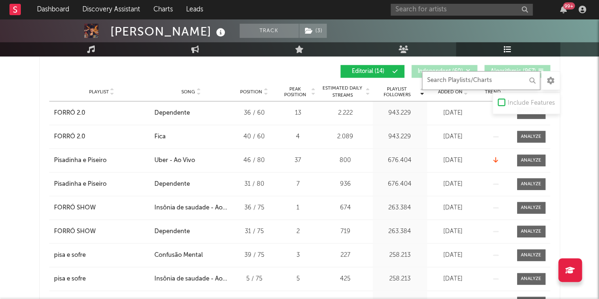
click at [473, 83] on input "text" at bounding box center [481, 80] width 118 height 19
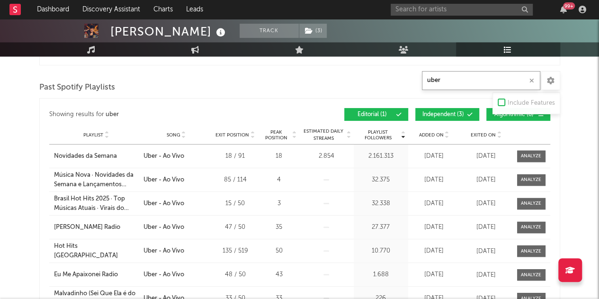
scroll to position [669, 0]
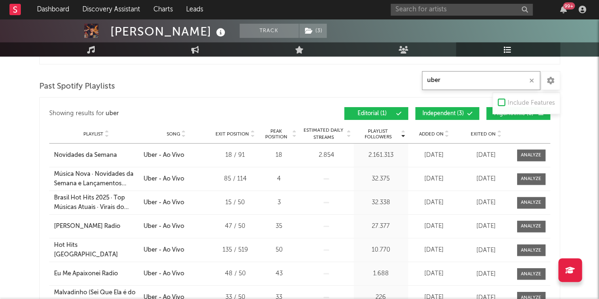
type input "uber"
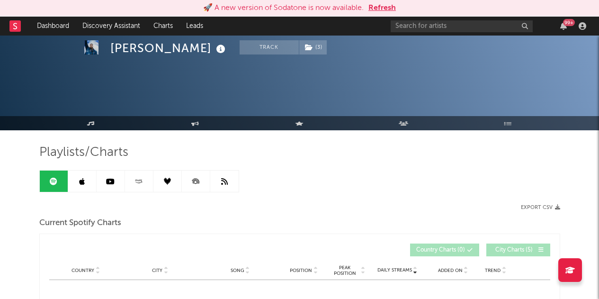
select select "1w"
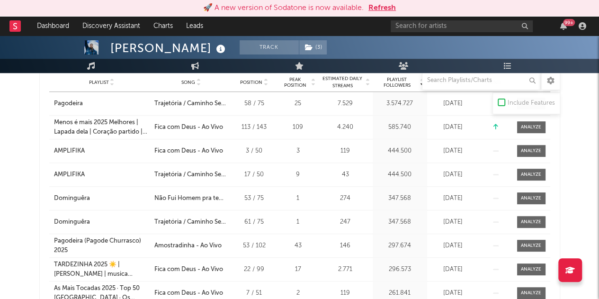
scroll to position [310, 0]
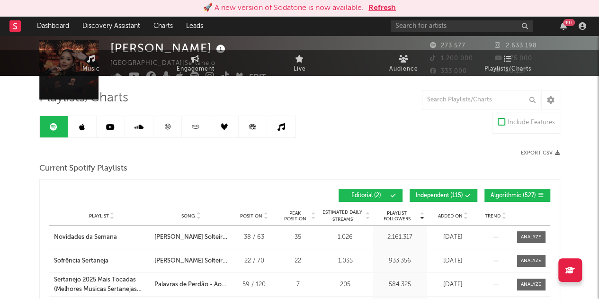
scroll to position [54, 0]
